Goal: Task Accomplishment & Management: Use online tool/utility

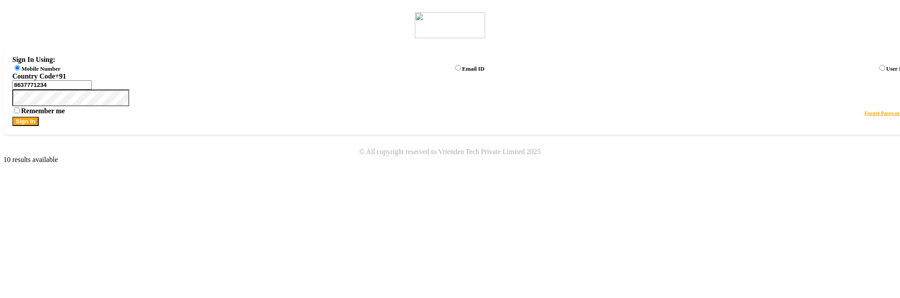
click at [39, 126] on button "Sign In" at bounding box center [25, 121] width 26 height 9
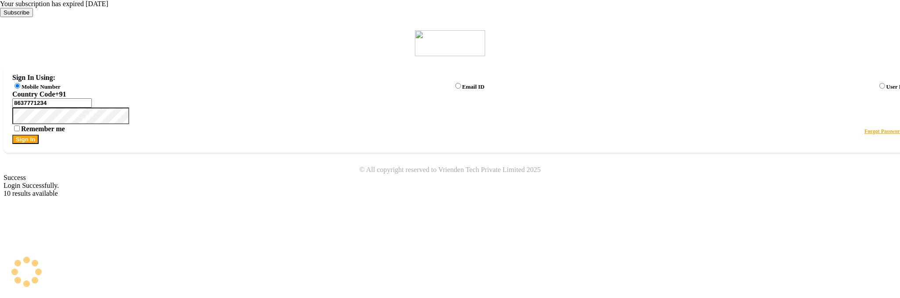
click at [0, 17] on icon at bounding box center [0, 17] width 0 height 0
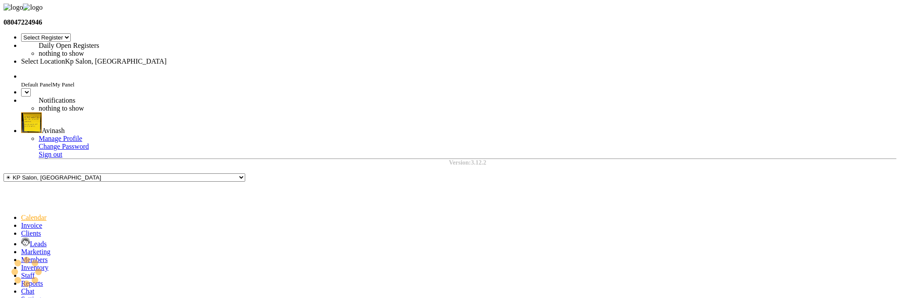
select select "28"
select select "en"
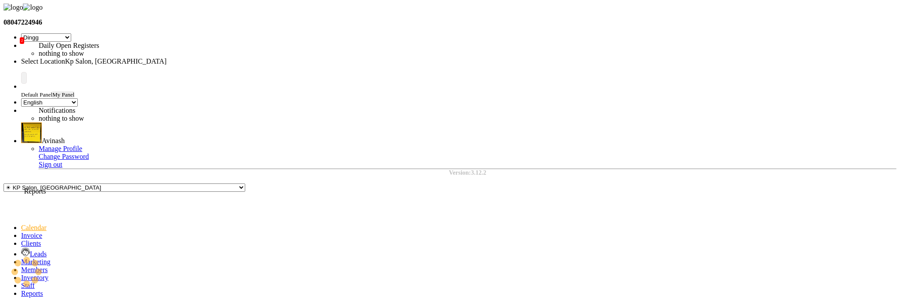
click at [21, 290] on icon at bounding box center [21, 293] width 0 height 7
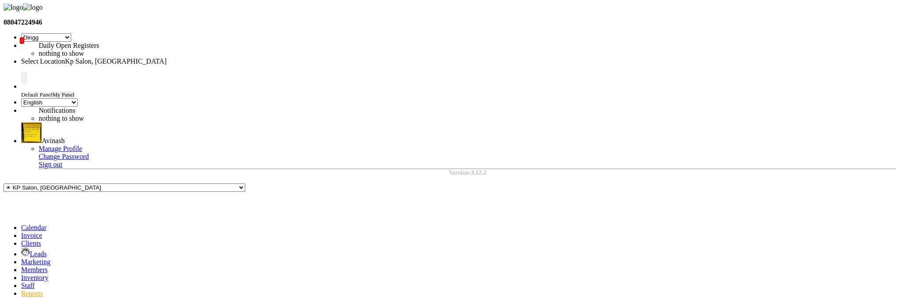
select select "9"
select select "2025"
select select "filtered_report"
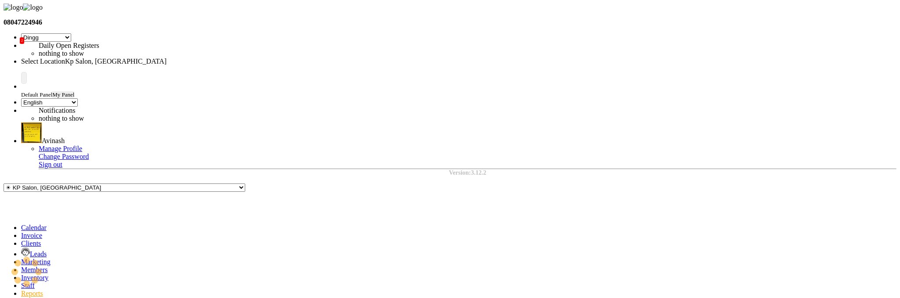
select select "pdf"
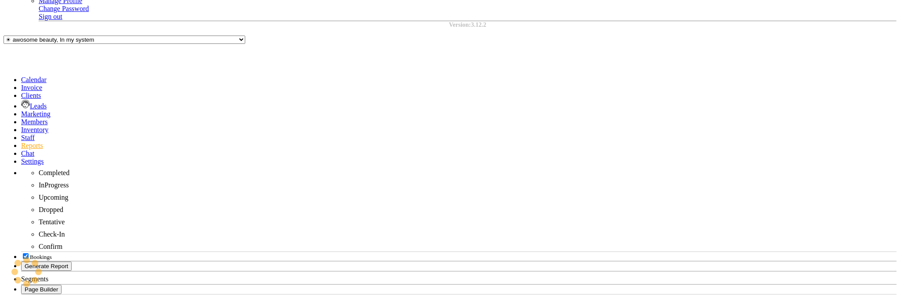
scroll to position [0, 0]
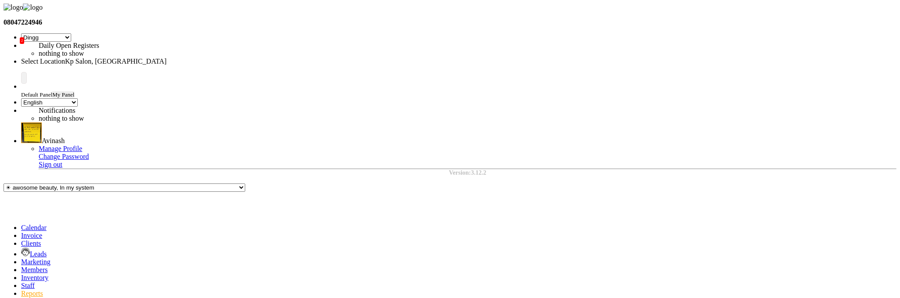
select select "filtered_report"
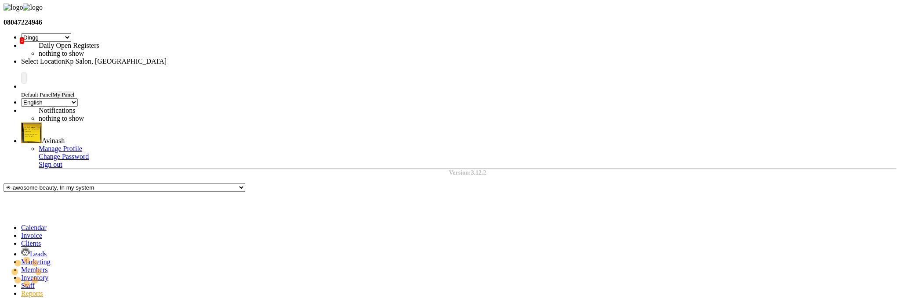
select select "pdf"
